Goal: Task Accomplishment & Management: Complete application form

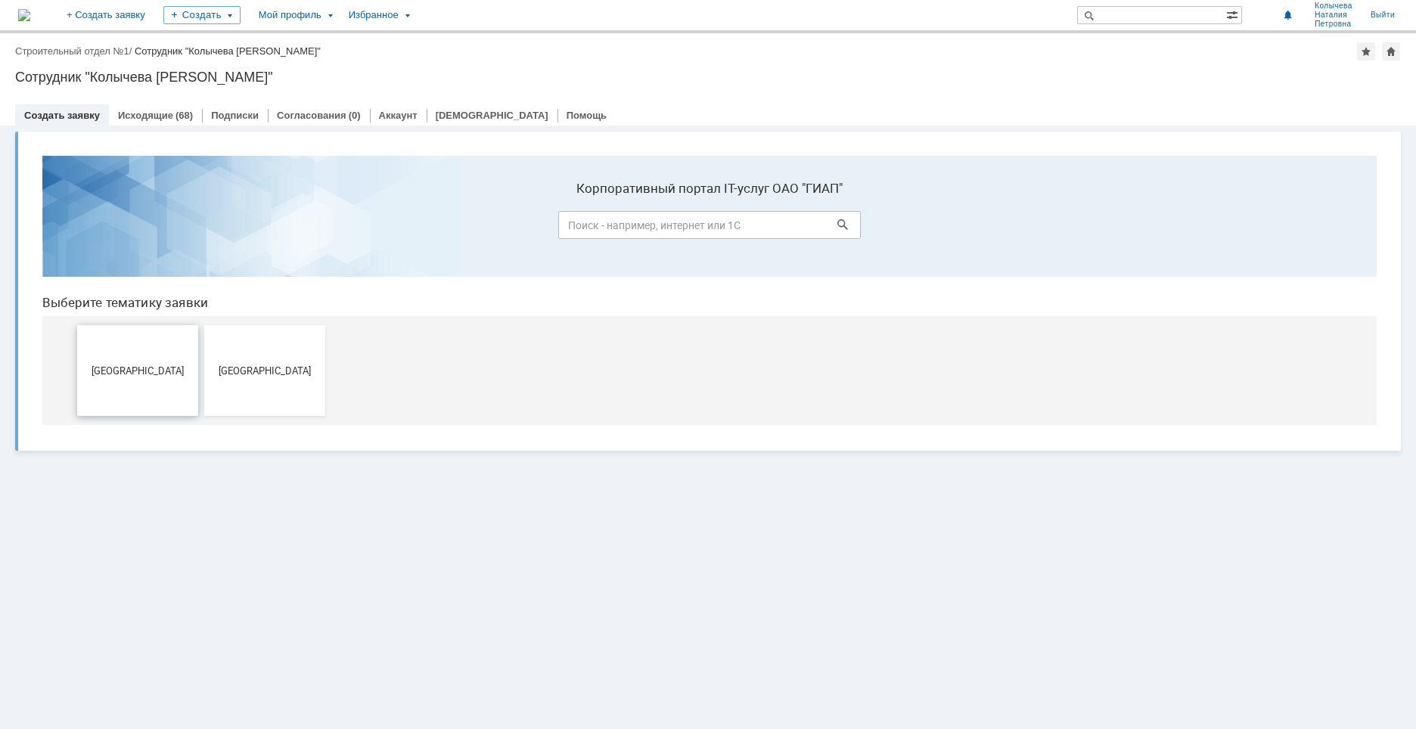
click at [133, 367] on span "[GEOGRAPHIC_DATA]" at bounding box center [138, 370] width 112 height 11
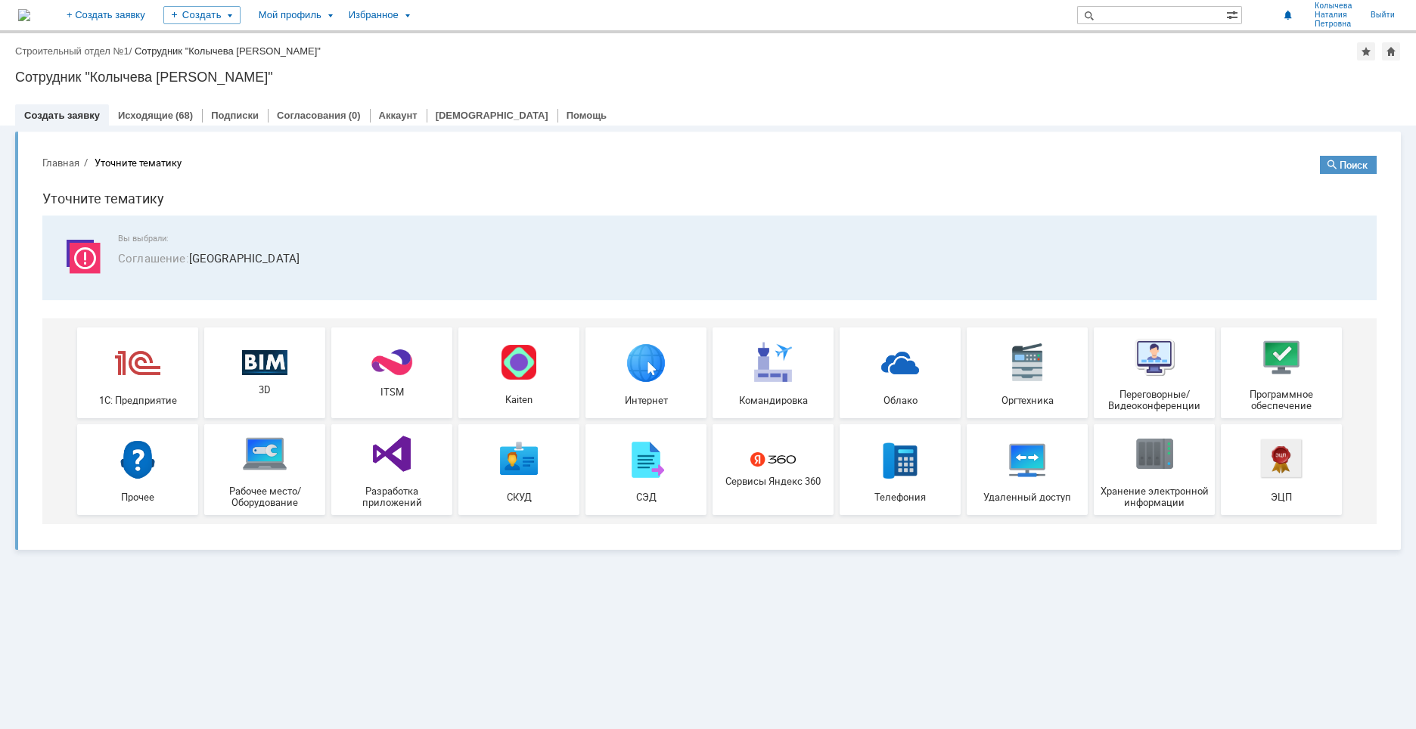
click at [261, 473] on img at bounding box center [264, 453] width 45 height 45
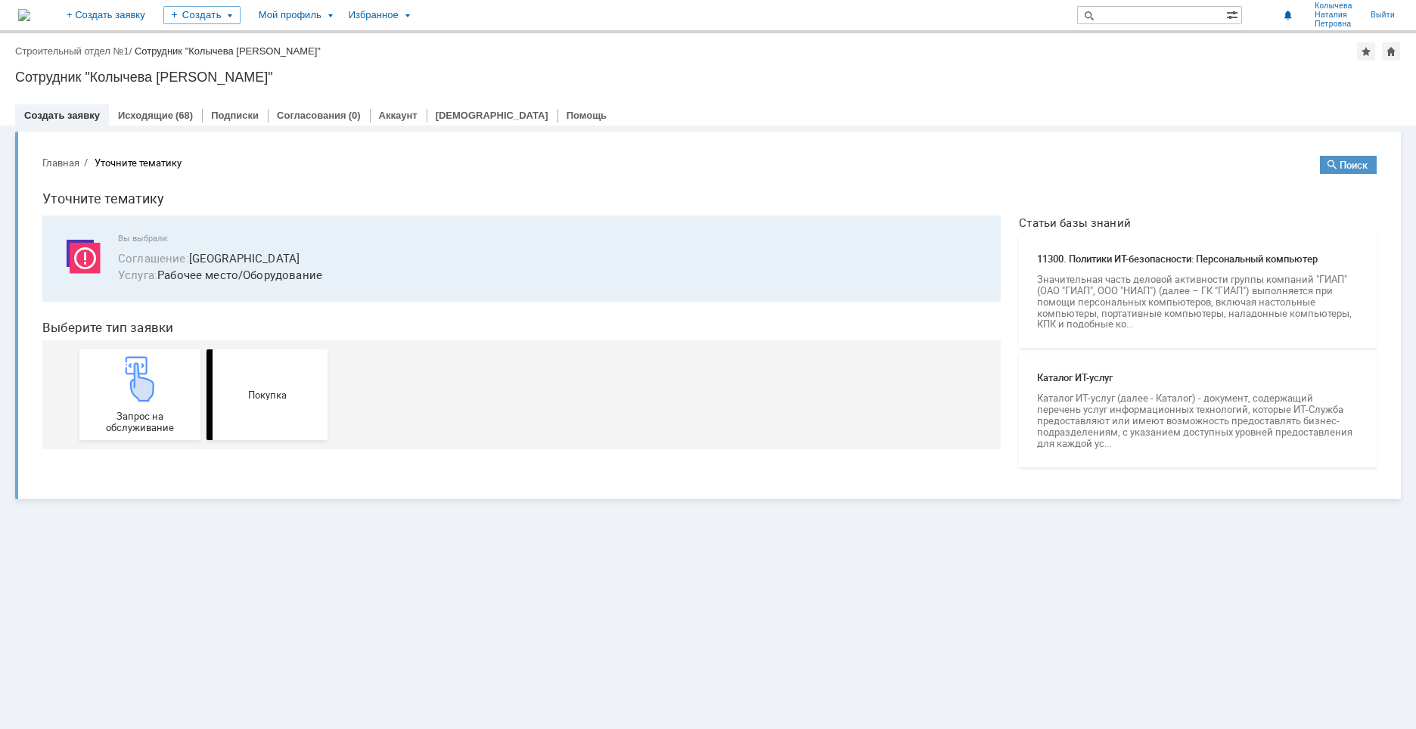
click at [64, 115] on link "Создать заявку" at bounding box center [62, 115] width 76 height 11
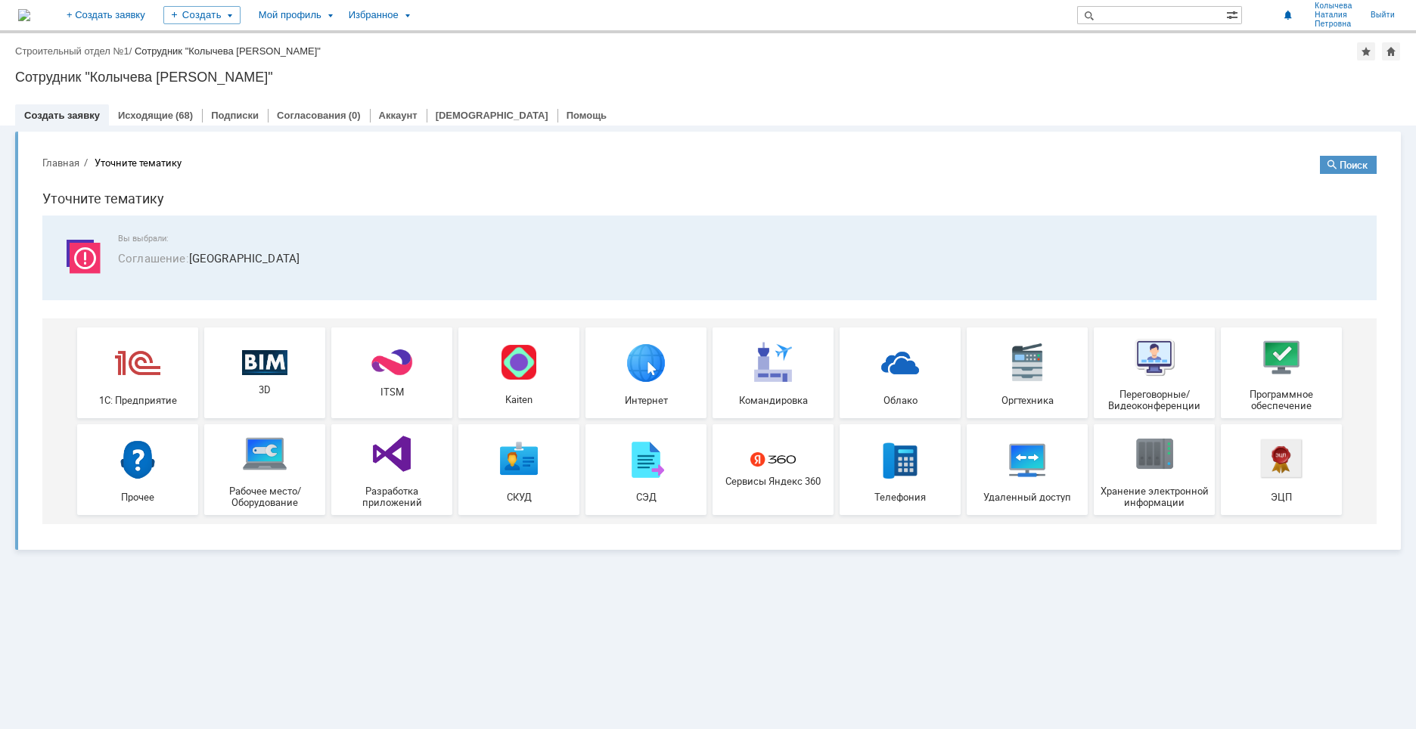
click at [272, 486] on span "Рабочее место/Оборудование" at bounding box center [265, 497] width 112 height 23
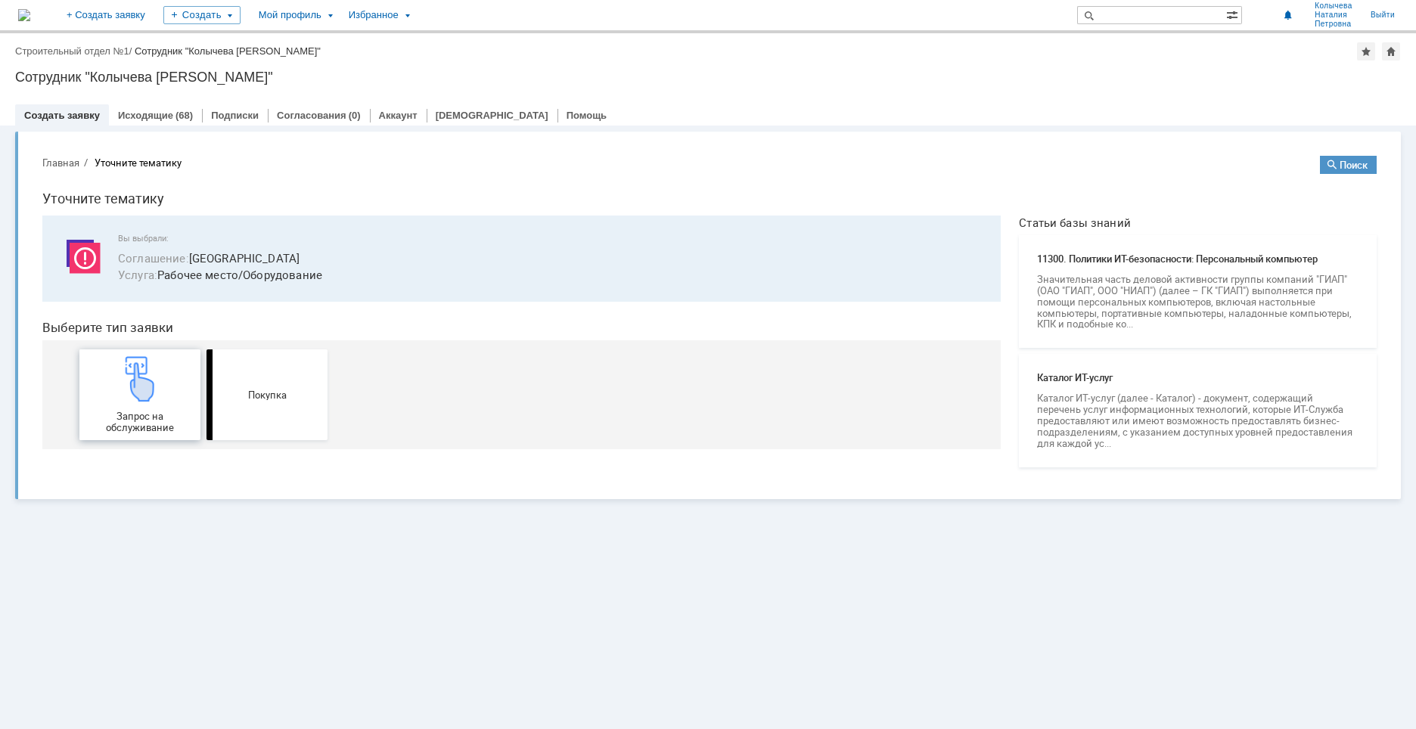
click at [138, 411] on span "Запрос на обслуживание" at bounding box center [140, 422] width 112 height 23
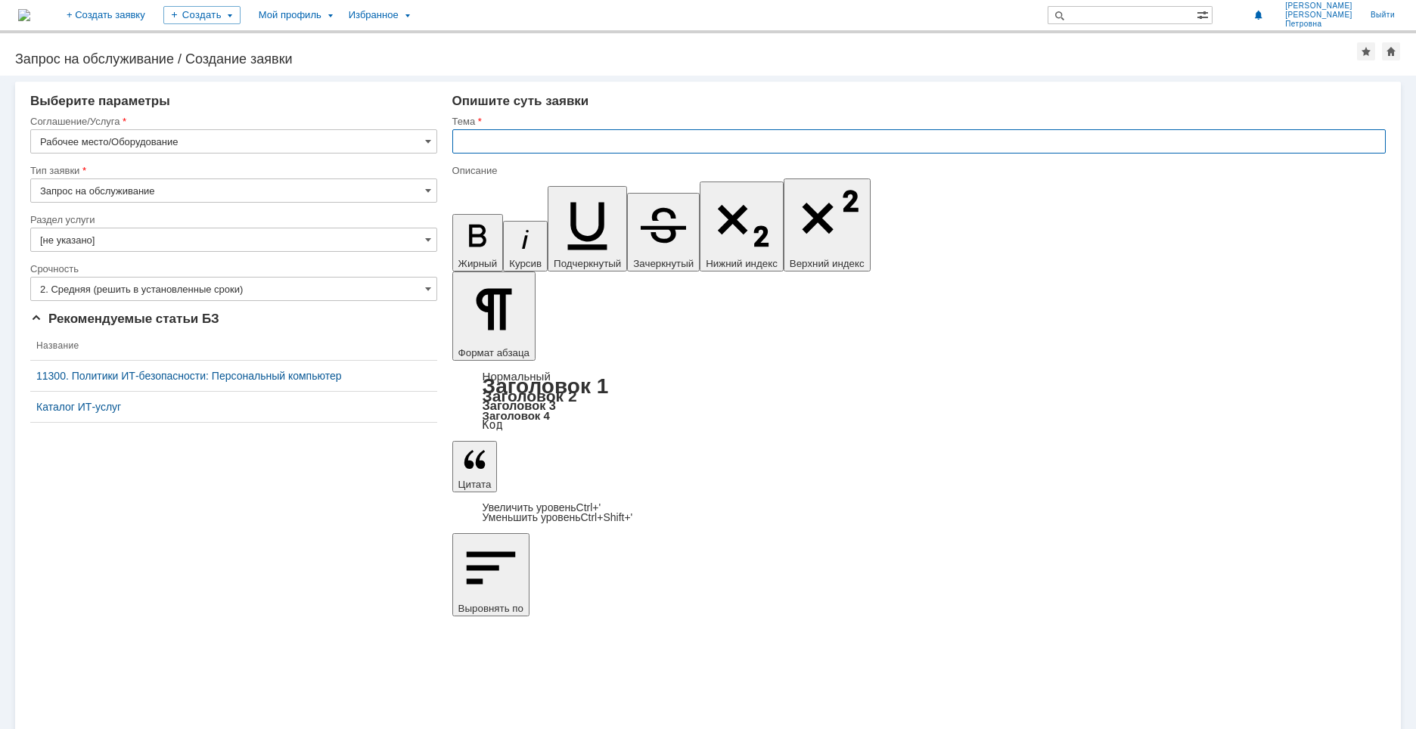
click at [479, 143] on input "text" at bounding box center [918, 141] width 933 height 24
click at [430, 242] on span at bounding box center [428, 240] width 6 height 12
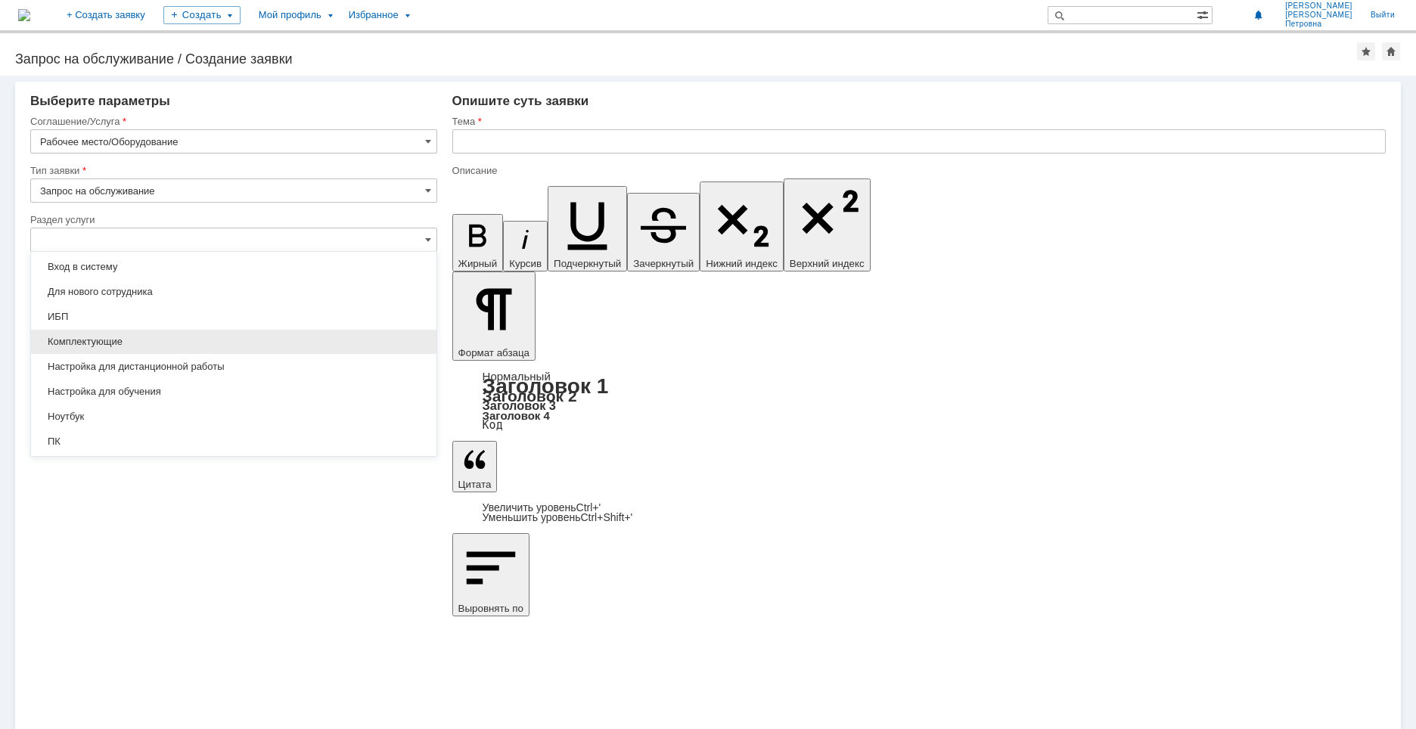
scroll to position [144, 0]
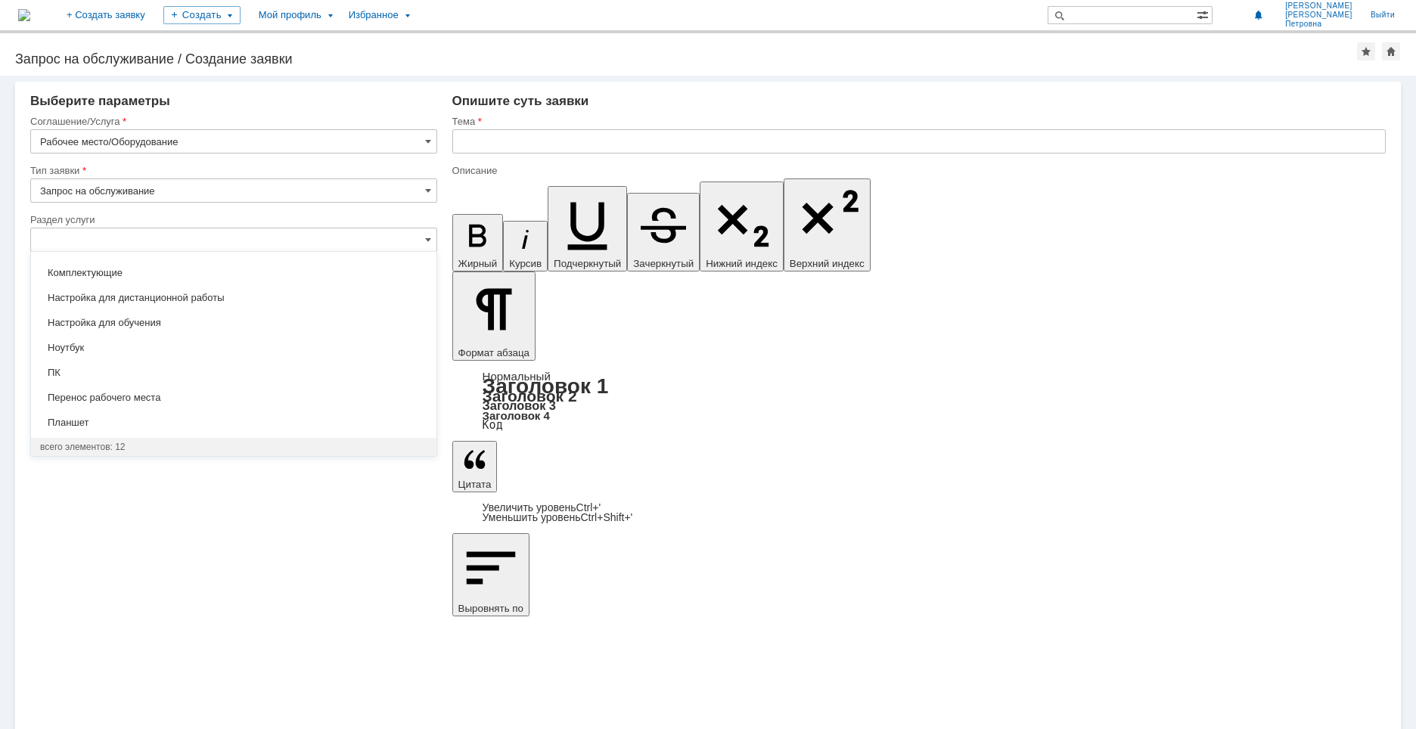
drag, startPoint x: 58, startPoint y: 372, endPoint x: 169, endPoint y: 368, distance: 111.3
click at [59, 372] on span "ПК" at bounding box center [233, 373] width 387 height 12
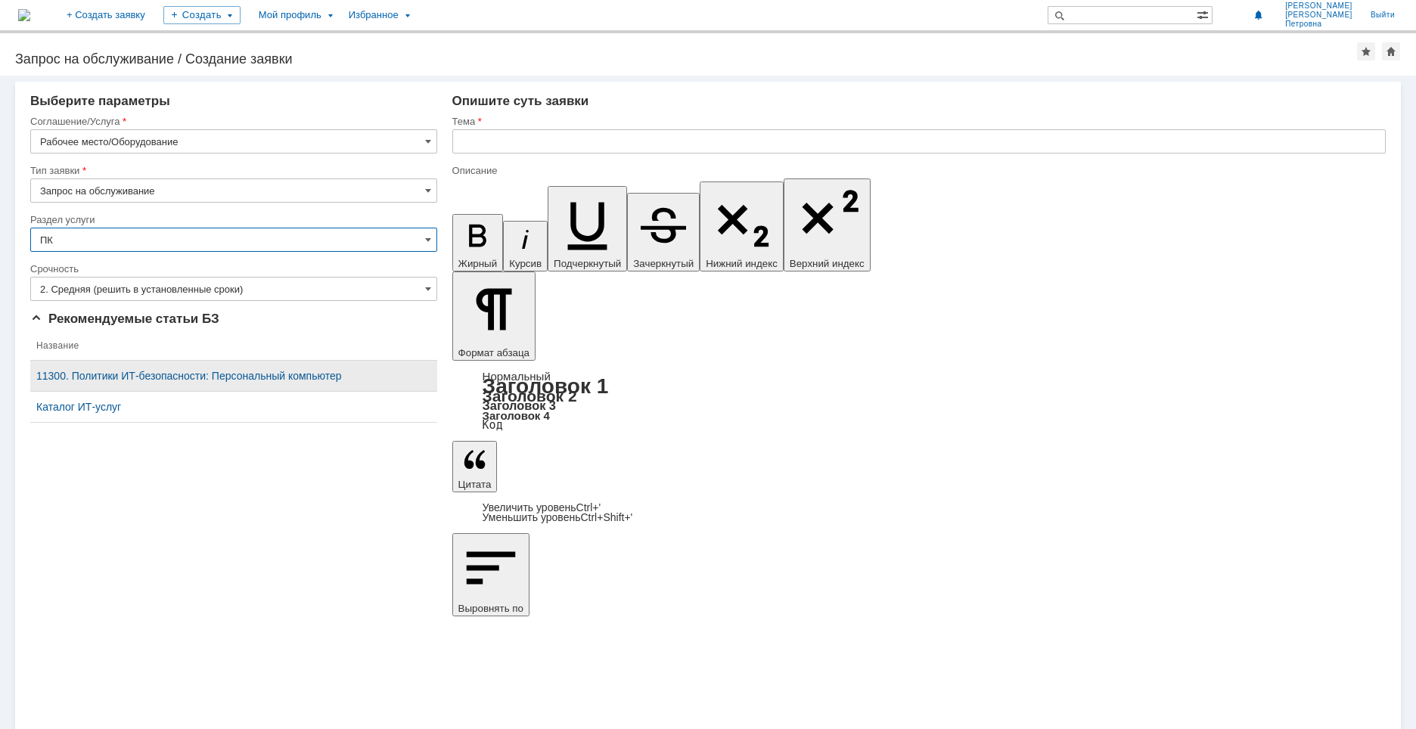
type input "ПК"
click at [485, 138] on input "text" at bounding box center [918, 141] width 933 height 24
type input "D"
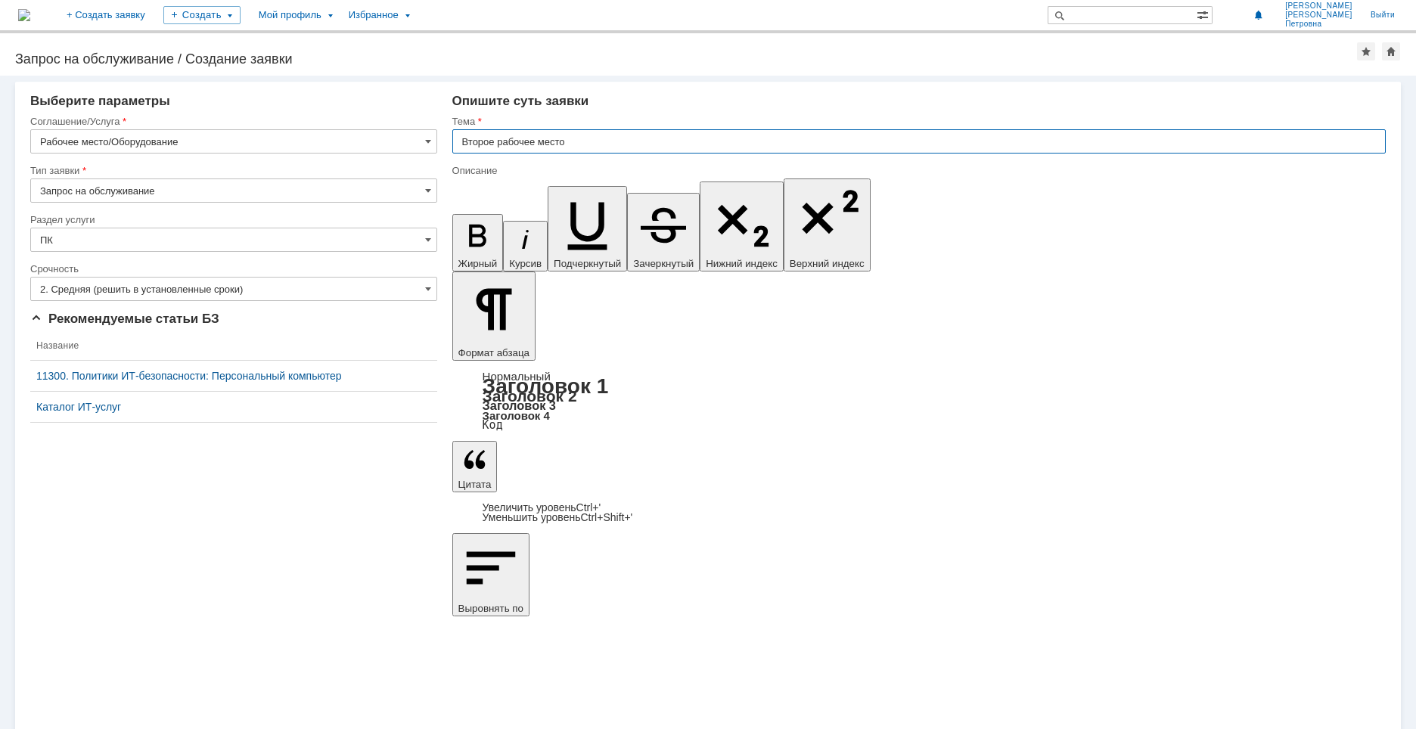
type input "Второе рабочее место"
